Goal: Task Accomplishment & Management: Use online tool/utility

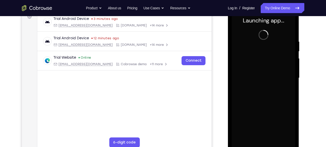
scroll to position [93, 0]
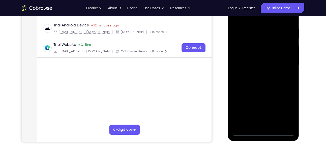
click at [262, 132] on div at bounding box center [264, 65] width 64 height 141
click at [266, 132] on div at bounding box center [264, 65] width 64 height 141
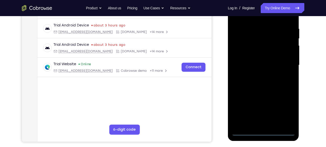
click at [285, 108] on div at bounding box center [264, 65] width 64 height 141
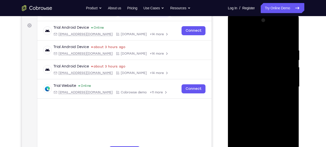
scroll to position [71, 0]
click at [246, 29] on div at bounding box center [264, 87] width 64 height 141
click at [284, 85] on div at bounding box center [264, 87] width 64 height 141
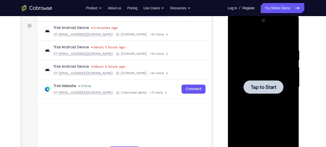
click at [262, 85] on span "Tap to Start" at bounding box center [264, 87] width 26 height 5
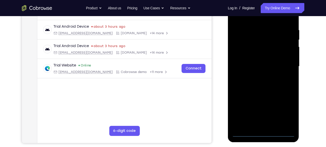
scroll to position [92, 0]
click at [264, 133] on div at bounding box center [264, 66] width 64 height 141
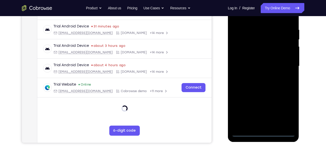
click at [286, 113] on div at bounding box center [264, 66] width 64 height 141
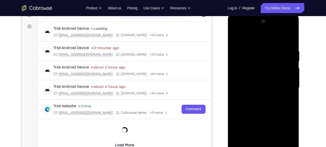
scroll to position [69, 0]
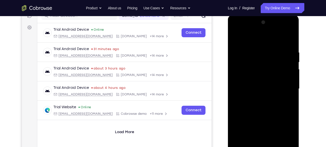
click at [241, 30] on div at bounding box center [264, 88] width 64 height 141
click at [287, 85] on div at bounding box center [264, 88] width 64 height 141
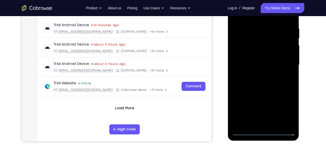
click at [270, 124] on div at bounding box center [264, 64] width 64 height 141
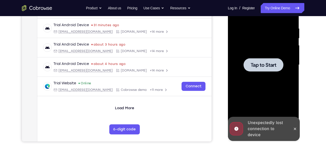
click at [265, 66] on span "Tap to Start" at bounding box center [264, 65] width 26 height 5
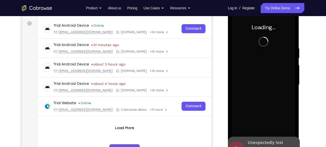
scroll to position [98, 0]
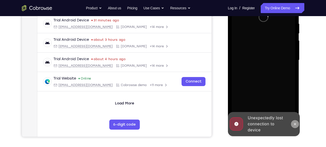
click at [294, 125] on icon at bounding box center [295, 124] width 2 height 2
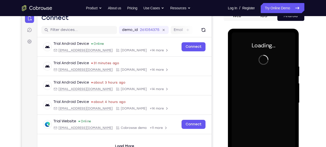
scroll to position [54, 0]
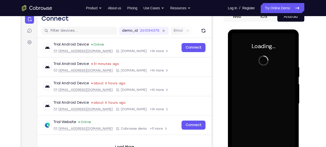
click at [266, 60] on div at bounding box center [264, 103] width 64 height 141
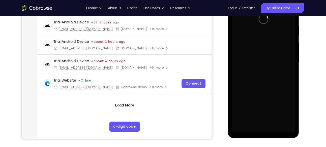
scroll to position [96, 0]
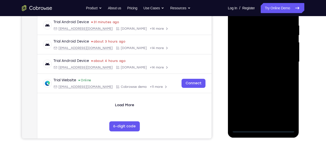
click at [264, 129] on div at bounding box center [264, 61] width 64 height 141
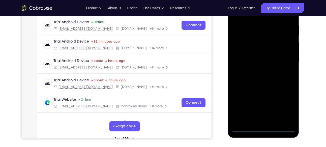
click at [289, 106] on div at bounding box center [264, 61] width 64 height 141
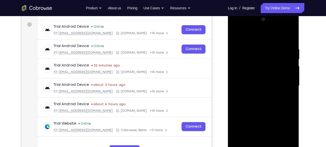
scroll to position [68, 0]
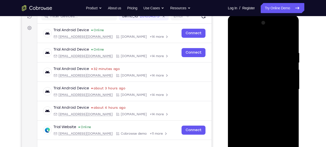
click at [245, 31] on div at bounding box center [264, 89] width 64 height 141
click at [284, 87] on div at bounding box center [264, 89] width 64 height 141
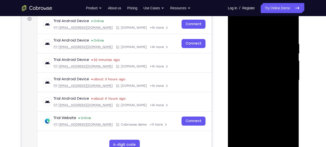
scroll to position [78, 0]
click at [260, 89] on div at bounding box center [264, 80] width 64 height 141
click at [258, 77] on div at bounding box center [264, 80] width 64 height 141
click at [251, 70] on div at bounding box center [264, 80] width 64 height 141
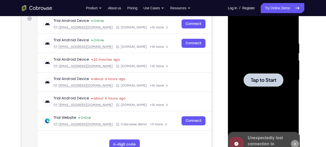
click at [296, 141] on button at bounding box center [295, 144] width 8 height 8
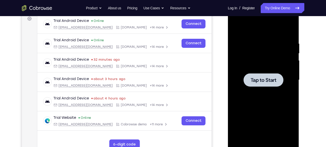
click at [277, 88] on div at bounding box center [264, 80] width 64 height 141
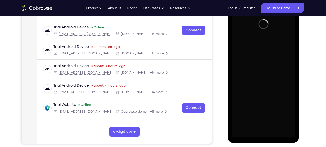
scroll to position [91, 0]
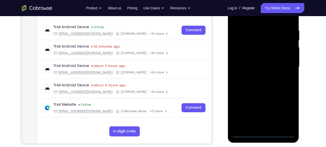
click at [264, 134] on div at bounding box center [264, 66] width 64 height 141
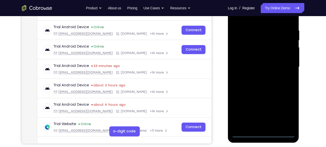
click at [286, 113] on div at bounding box center [264, 66] width 64 height 141
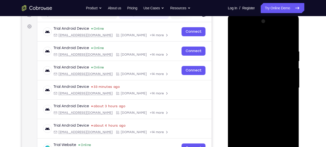
scroll to position [69, 0]
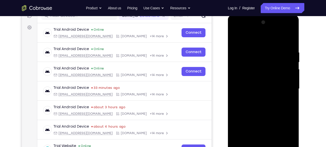
click at [241, 31] on div at bounding box center [264, 88] width 64 height 141
click at [283, 86] on div at bounding box center [264, 88] width 64 height 141
click at [258, 98] on div at bounding box center [264, 88] width 64 height 141
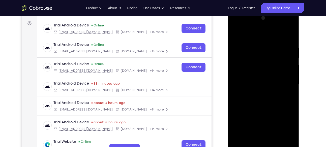
scroll to position [73, 0]
click at [271, 79] on div at bounding box center [264, 84] width 64 height 141
click at [252, 73] on div at bounding box center [264, 84] width 64 height 141
click at [253, 85] on div at bounding box center [264, 84] width 64 height 141
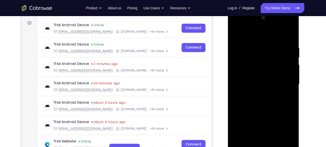
click at [274, 109] on div at bounding box center [264, 84] width 64 height 141
drag, startPoint x: 265, startPoint y: 37, endPoint x: 265, endPoint y: 21, distance: 15.9
click at [265, 21] on div at bounding box center [264, 84] width 64 height 141
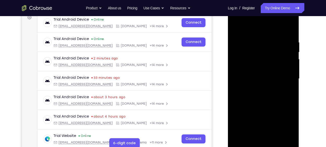
scroll to position [79, 0]
click at [275, 138] on div at bounding box center [264, 78] width 64 height 141
click at [270, 105] on div at bounding box center [264, 78] width 64 height 141
click at [237, 27] on div at bounding box center [264, 78] width 64 height 141
drag, startPoint x: 269, startPoint y: 114, endPoint x: 270, endPoint y: 69, distance: 44.7
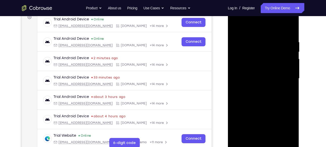
click at [270, 69] on div at bounding box center [264, 78] width 64 height 141
drag, startPoint x: 286, startPoint y: 124, endPoint x: 275, endPoint y: 64, distance: 60.8
click at [275, 64] on div at bounding box center [264, 78] width 64 height 141
drag, startPoint x: 273, startPoint y: 118, endPoint x: 271, endPoint y: 84, distance: 34.2
click at [271, 84] on div at bounding box center [264, 78] width 64 height 141
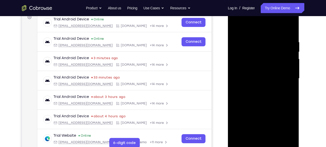
drag, startPoint x: 273, startPoint y: 80, endPoint x: 268, endPoint y: 148, distance: 68.3
click at [268, 147] on div at bounding box center [264, 78] width 64 height 141
drag, startPoint x: 273, startPoint y: 68, endPoint x: 264, endPoint y: 96, distance: 29.2
click at [264, 96] on div at bounding box center [264, 78] width 64 height 141
drag, startPoint x: 276, startPoint y: 45, endPoint x: 266, endPoint y: 93, distance: 49.5
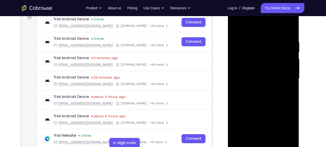
click at [266, 93] on div at bounding box center [264, 78] width 64 height 141
click at [292, 80] on div at bounding box center [264, 78] width 64 height 141
click at [292, 77] on div at bounding box center [264, 78] width 64 height 141
click at [292, 73] on div at bounding box center [264, 78] width 64 height 141
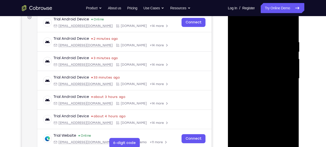
click at [292, 73] on div at bounding box center [264, 78] width 64 height 141
click at [241, 138] on div at bounding box center [264, 78] width 64 height 141
click at [253, 38] on div at bounding box center [264, 78] width 64 height 141
click at [293, 59] on div at bounding box center [264, 78] width 64 height 141
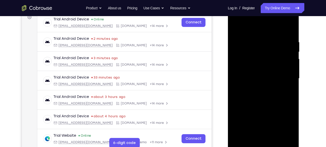
click at [289, 59] on div at bounding box center [264, 78] width 64 height 141
click at [289, 65] on div at bounding box center [264, 78] width 64 height 141
click at [290, 30] on div at bounding box center [264, 78] width 64 height 141
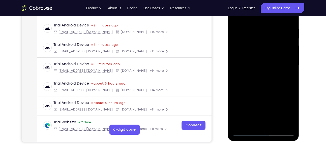
scroll to position [91, 0]
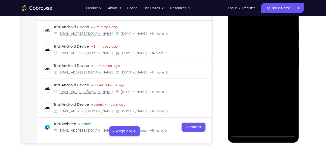
click at [270, 29] on div at bounding box center [264, 66] width 64 height 141
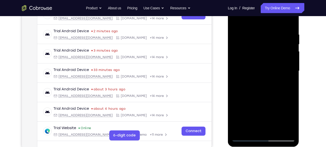
scroll to position [87, 0]
click at [290, 24] on div at bounding box center [264, 71] width 64 height 141
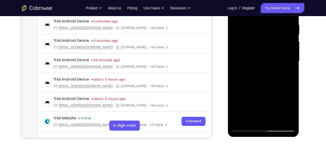
click at [252, 120] on div at bounding box center [264, 61] width 64 height 141
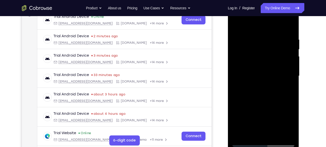
scroll to position [78, 0]
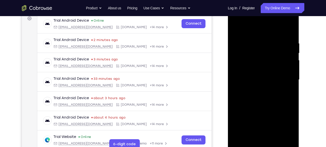
click at [249, 28] on div at bounding box center [264, 79] width 64 height 141
click at [254, 43] on div at bounding box center [264, 79] width 64 height 141
click at [241, 139] on div at bounding box center [264, 79] width 64 height 141
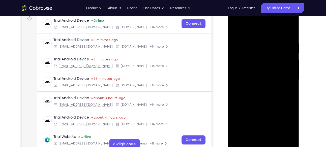
click at [241, 139] on div at bounding box center [264, 79] width 64 height 141
